Goal: Task Accomplishment & Management: Use online tool/utility

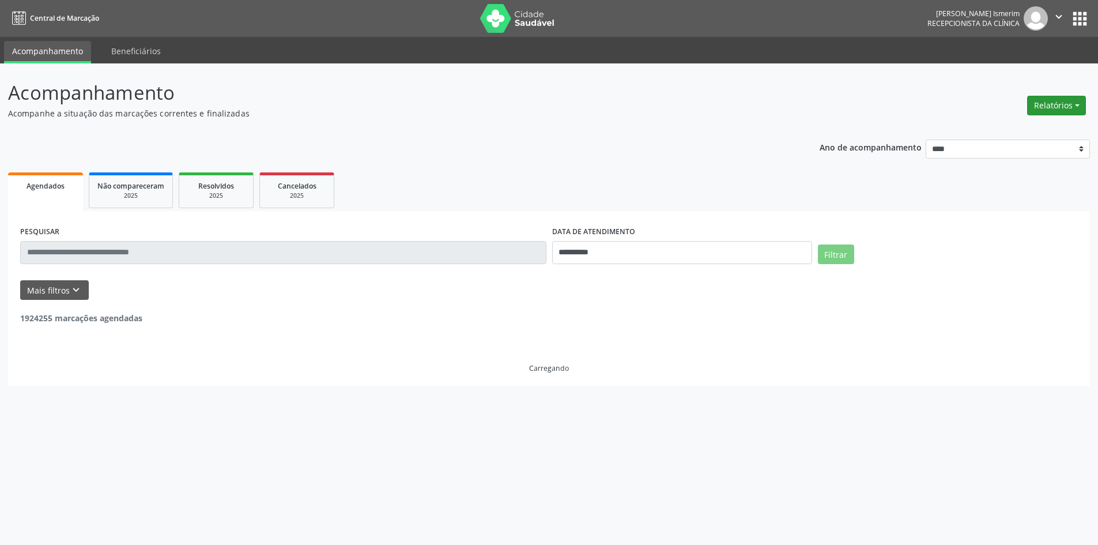
click at [1047, 114] on button "Relatórios" at bounding box center [1056, 106] width 59 height 20
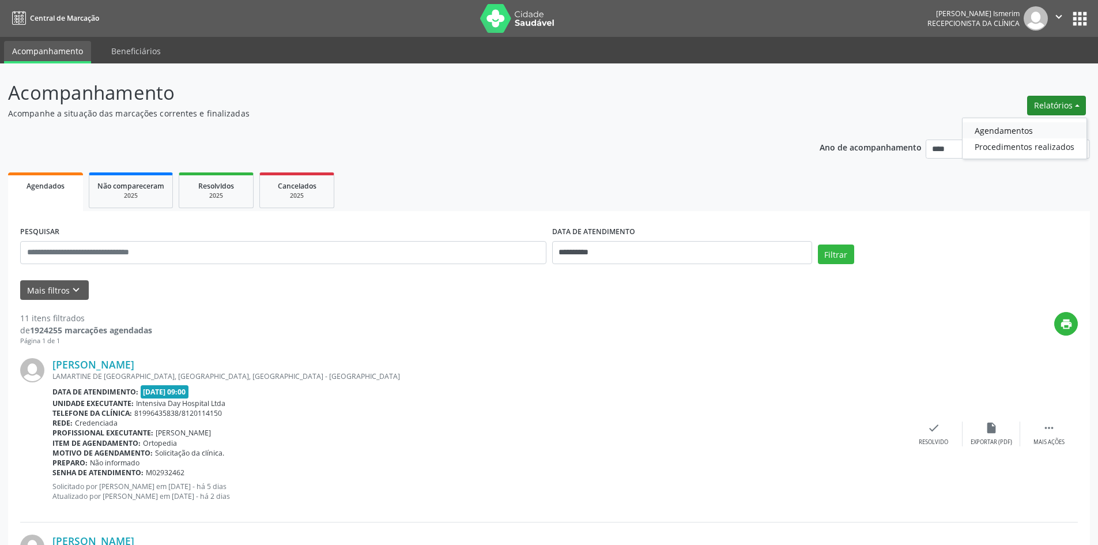
click at [1025, 133] on link "Agendamentos" at bounding box center [1025, 130] width 124 height 16
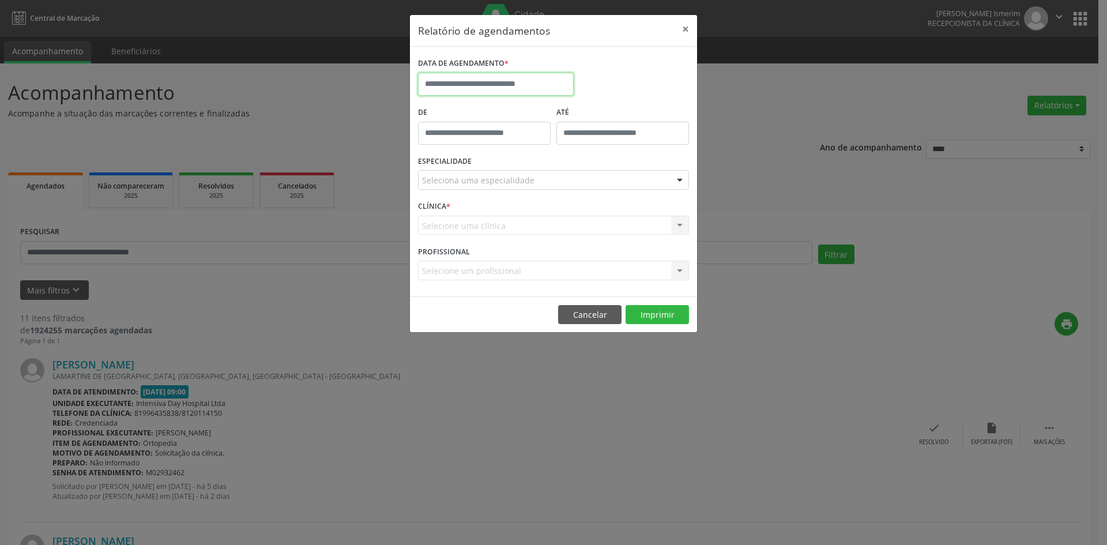
click at [516, 83] on input "text" at bounding box center [496, 84] width 156 height 23
click at [510, 189] on span "17" at bounding box center [506, 190] width 22 height 22
type input "**********"
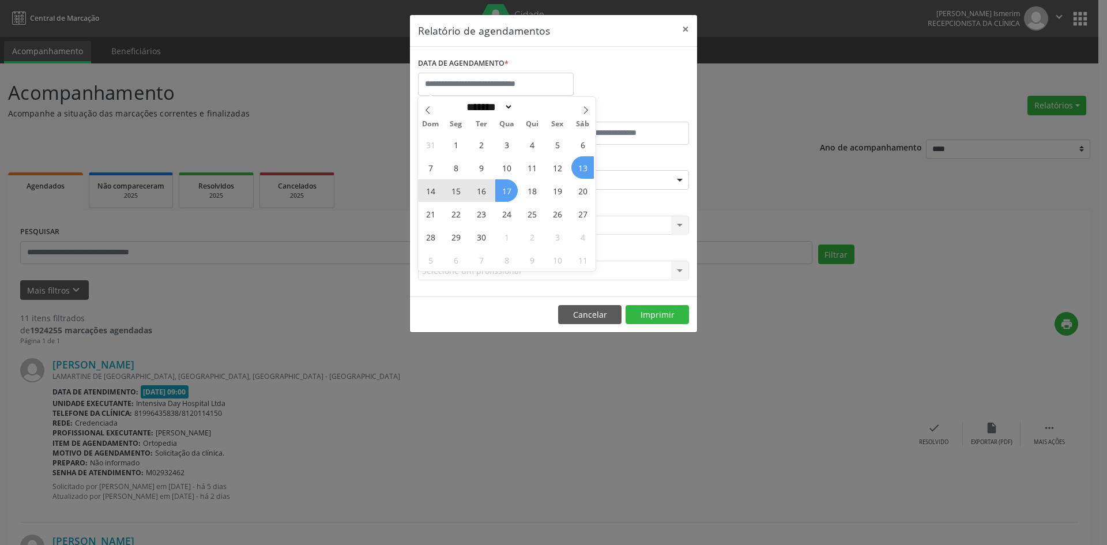
click at [648, 69] on div "DATA DE AGENDAMENTO *" at bounding box center [553, 79] width 277 height 49
select select "*"
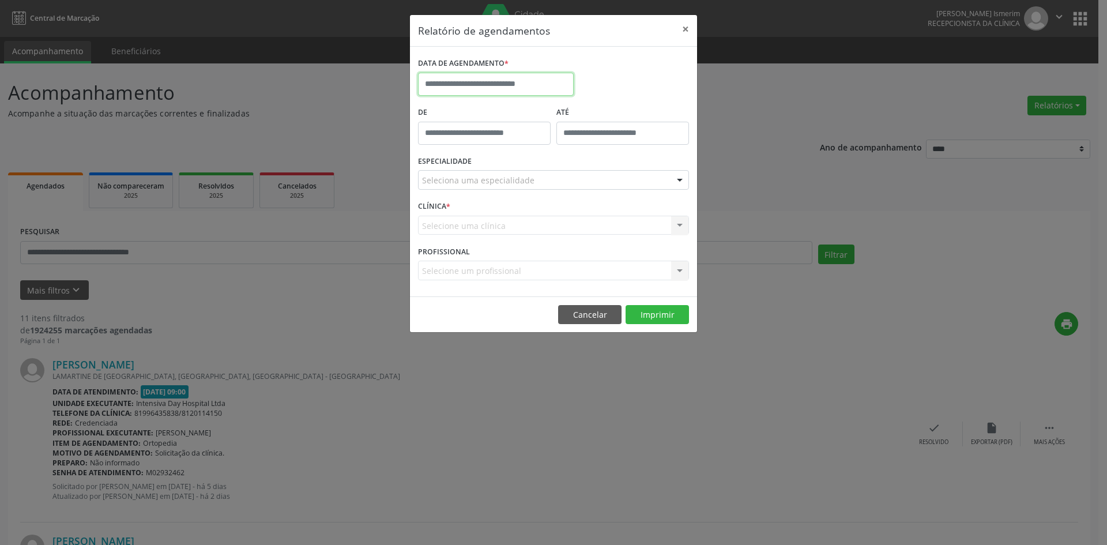
click at [493, 85] on input "text" at bounding box center [496, 84] width 156 height 23
click at [510, 186] on span "17" at bounding box center [506, 190] width 22 height 22
type input "**********"
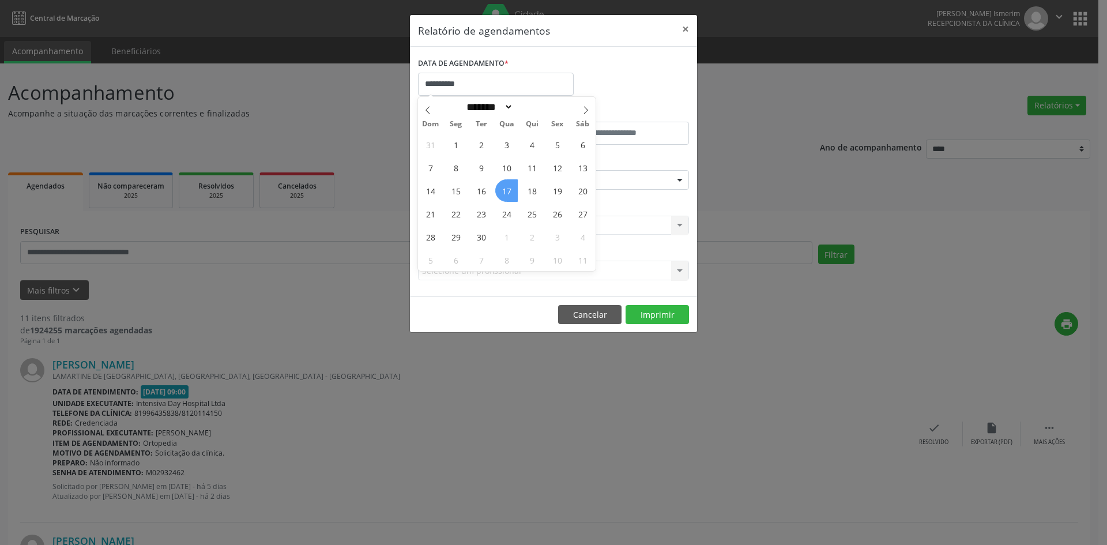
click at [509, 186] on span "17" at bounding box center [506, 190] width 22 height 22
click at [504, 171] on div "Seleciona uma especialidade" at bounding box center [553, 180] width 271 height 20
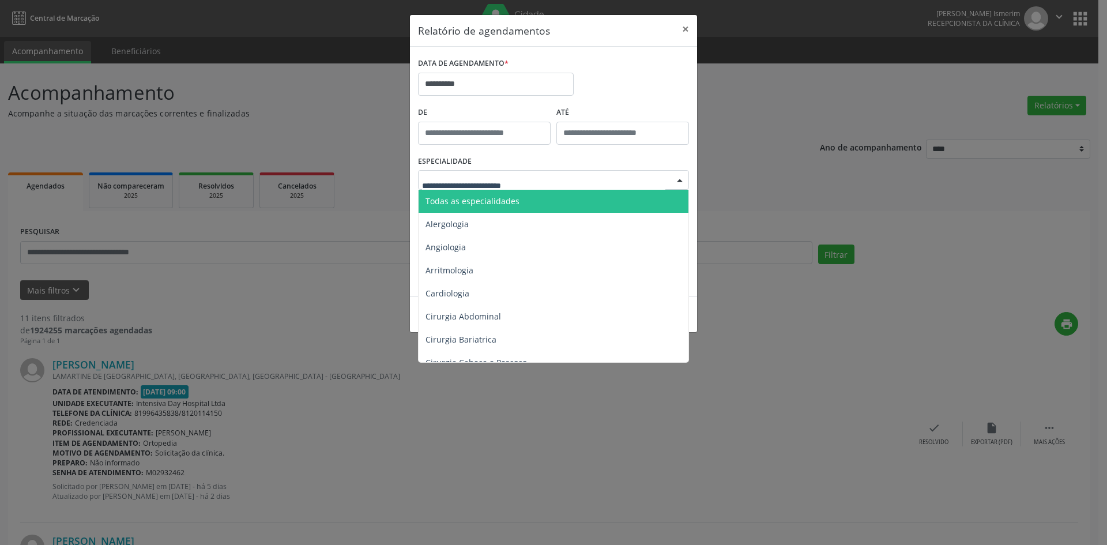
click at [508, 199] on span "Todas as especialidades" at bounding box center [472, 200] width 94 height 11
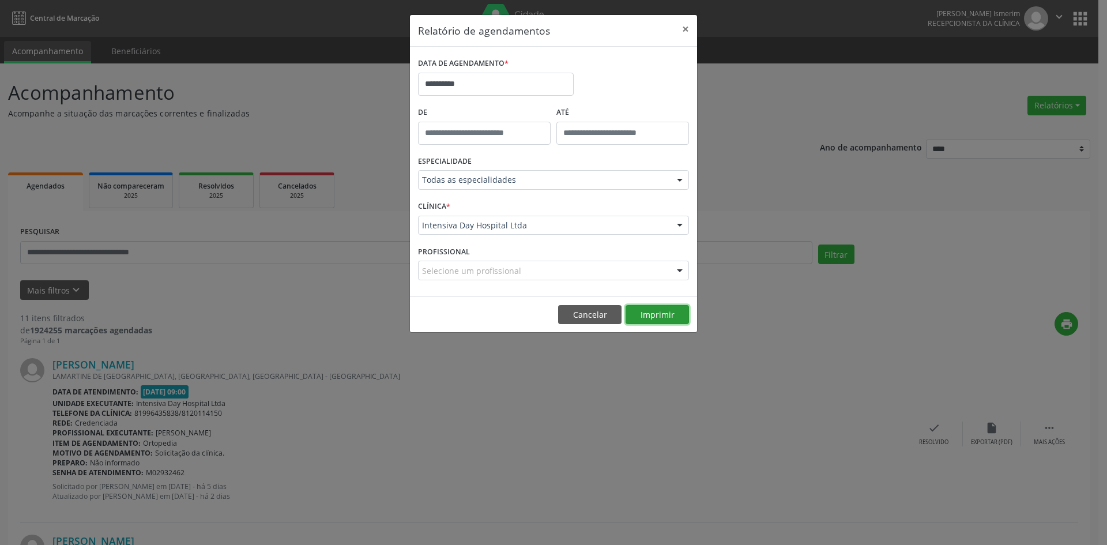
click at [646, 314] on button "Imprimir" at bounding box center [656, 315] width 63 height 20
